Goal: Task Accomplishment & Management: Manage account settings

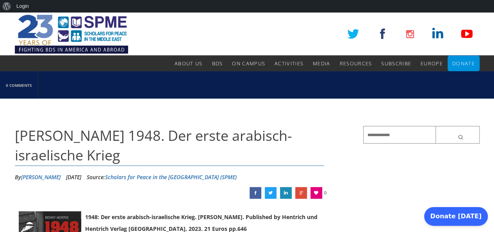
click at [235, 18] on div "SPME About Us About Us Mission Board & Staff Chapters Council of Scholars SPME …" at bounding box center [247, 42] width 465 height 59
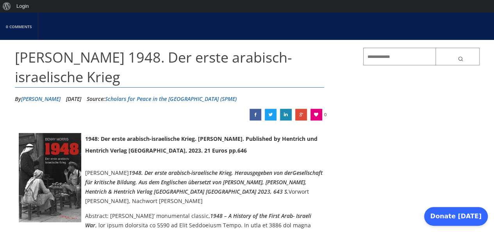
scroll to position [117, 0]
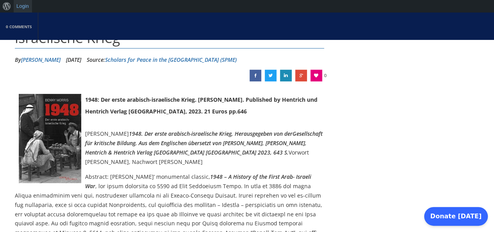
click at [21, 7] on link "Login" at bounding box center [23, 6] width 18 height 13
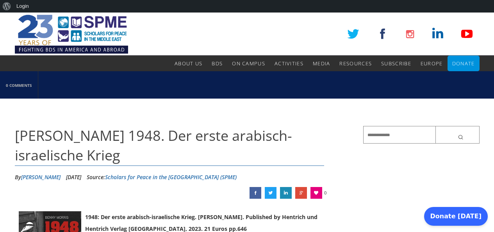
scroll to position [117, 0]
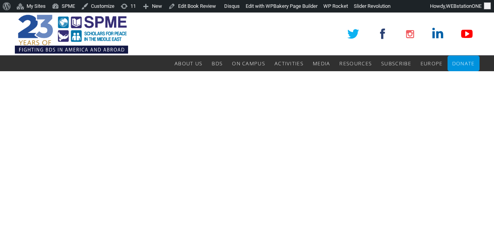
scroll to position [117, 0]
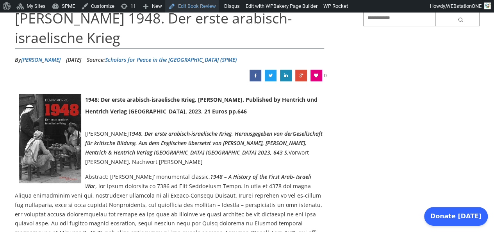
click at [197, 8] on link "Edit Book Review" at bounding box center [192, 6] width 54 height 13
